Goal: Task Accomplishment & Management: Manage account settings

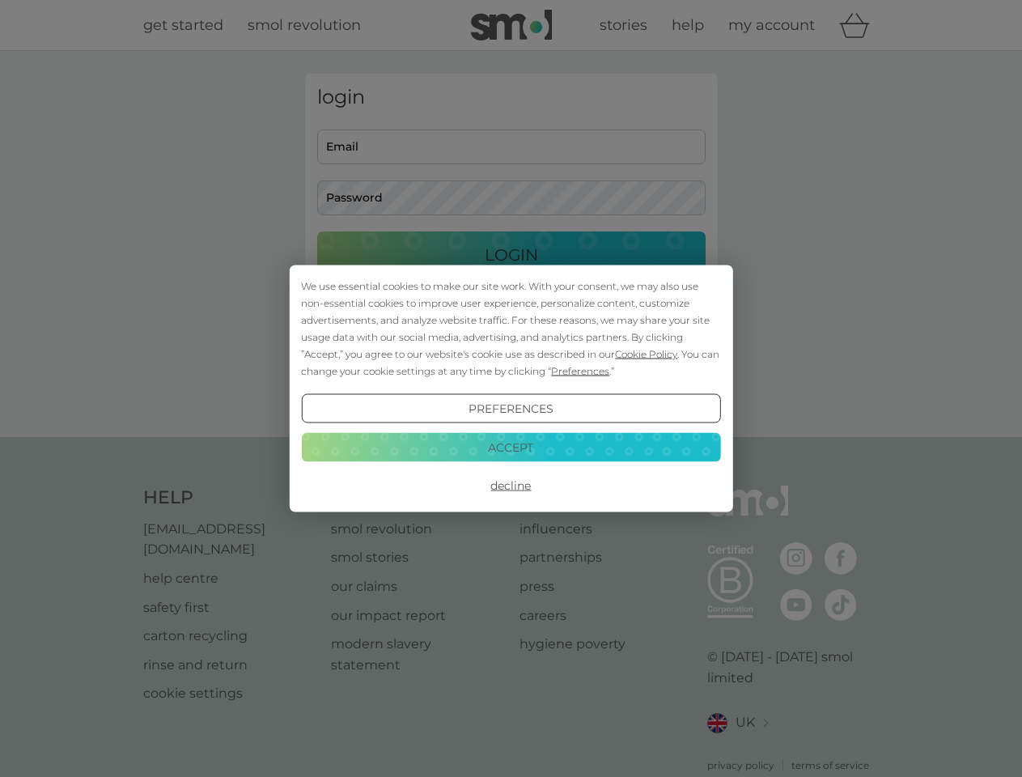
click at [646, 354] on span "Cookie Policy" at bounding box center [646, 354] width 62 height 12
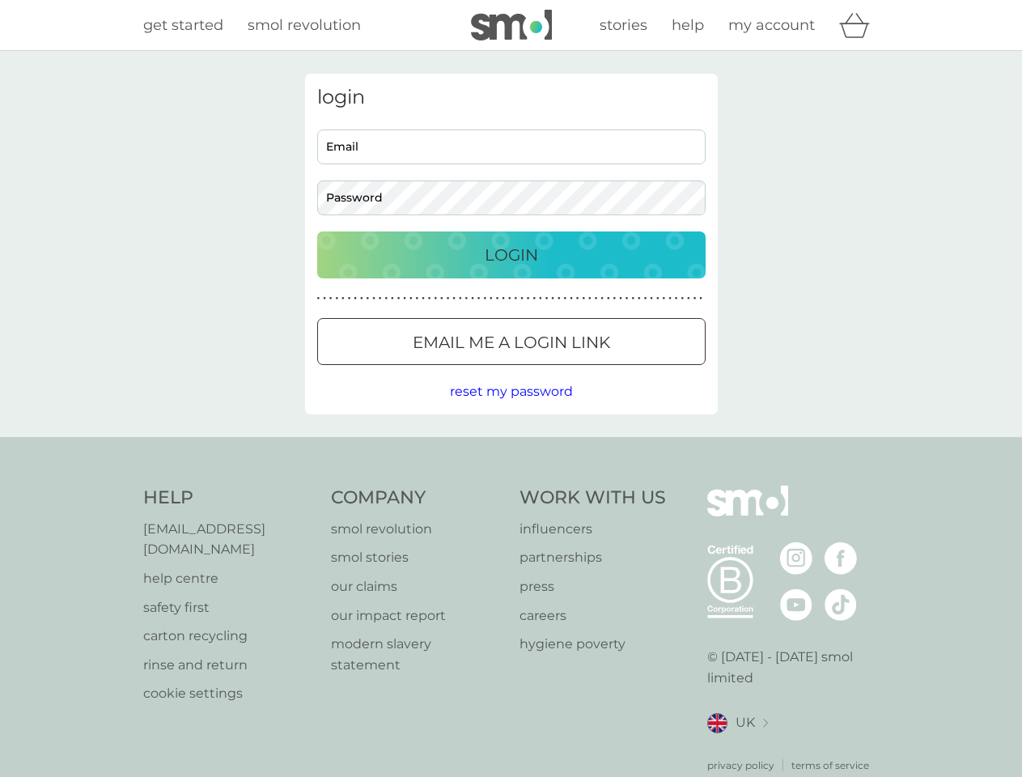
click at [578, 371] on div "login Email Password Login ● ● ● ● ● ● ● ● ● ● ● ● ● ● ● ● ● ● ● ● ● ● ● ● ● ● …" at bounding box center [511, 244] width 413 height 341
click at [511, 409] on div "login Email Password Login ● ● ● ● ● ● ● ● ● ● ● ● ● ● ● ● ● ● ● ● ● ● ● ● ● ● …" at bounding box center [511, 244] width 413 height 341
click at [511, 485] on div "Help [EMAIL_ADDRESS][DOMAIN_NAME] help centre safety first carton recycling rin…" at bounding box center [511, 628] width 736 height 287
click at [511, 447] on div "Help [EMAIL_ADDRESS][DOMAIN_NAME] help centre safety first carton recycling rin…" at bounding box center [511, 629] width 1022 height 384
